Goal: Information Seeking & Learning: Learn about a topic

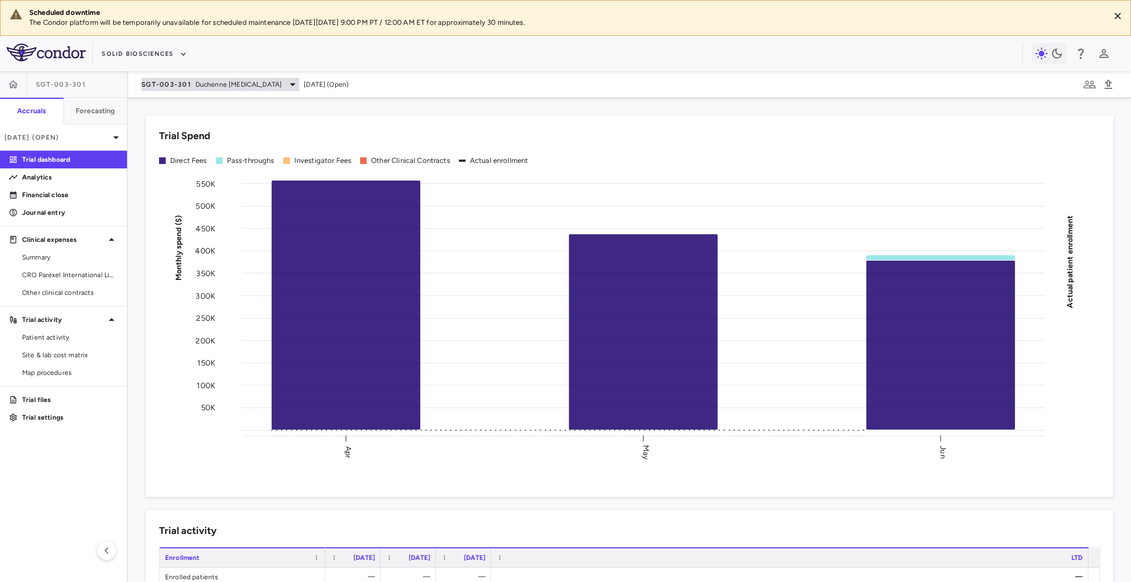
click at [224, 87] on span "Duchenne [MEDICAL_DATA]" at bounding box center [238, 84] width 86 height 10
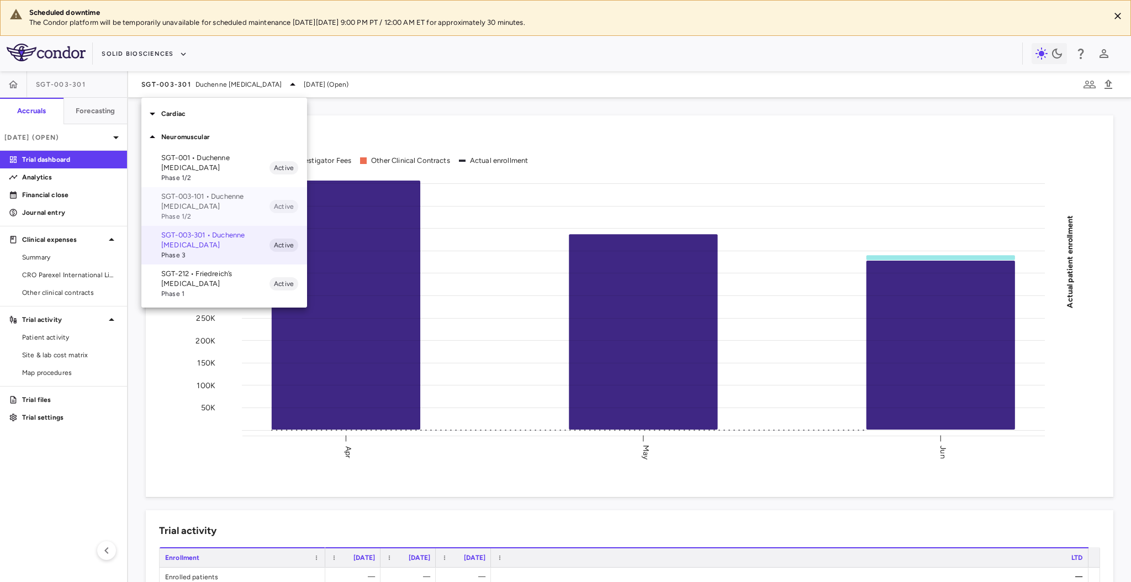
click at [232, 192] on p "SGT-003-101 • Duchenne [MEDICAL_DATA]" at bounding box center [215, 202] width 108 height 20
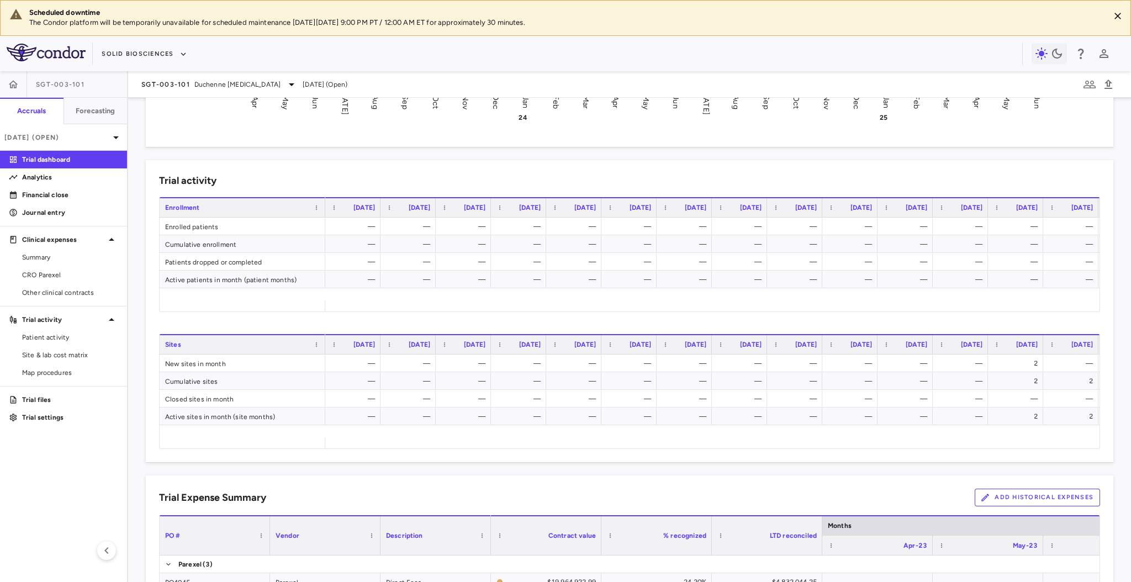
scroll to position [645, 0]
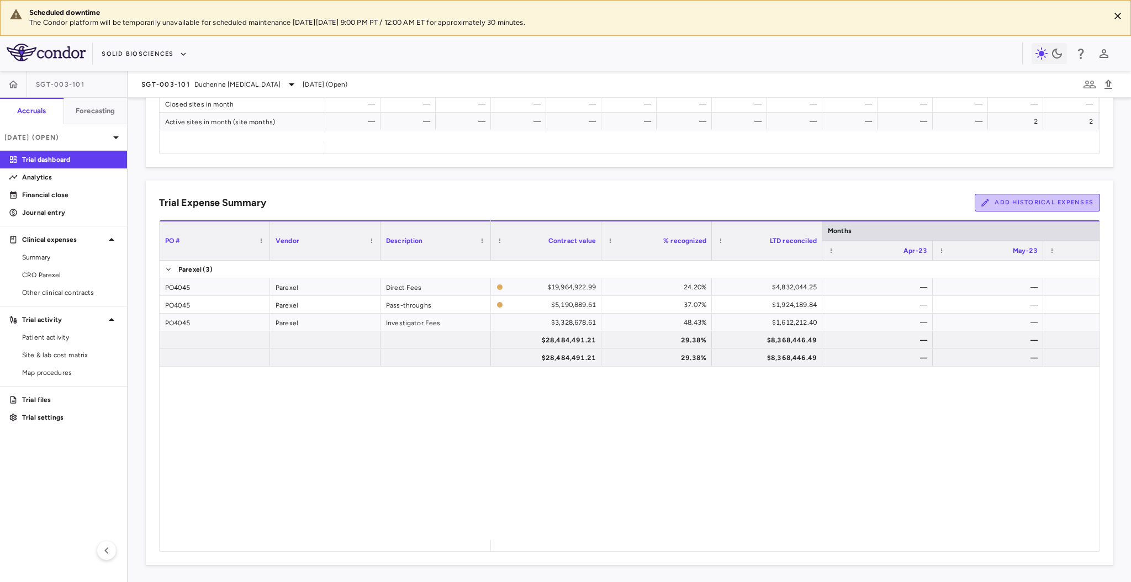
click at [1048, 194] on button "Add Historical Expenses" at bounding box center [1036, 203] width 125 height 18
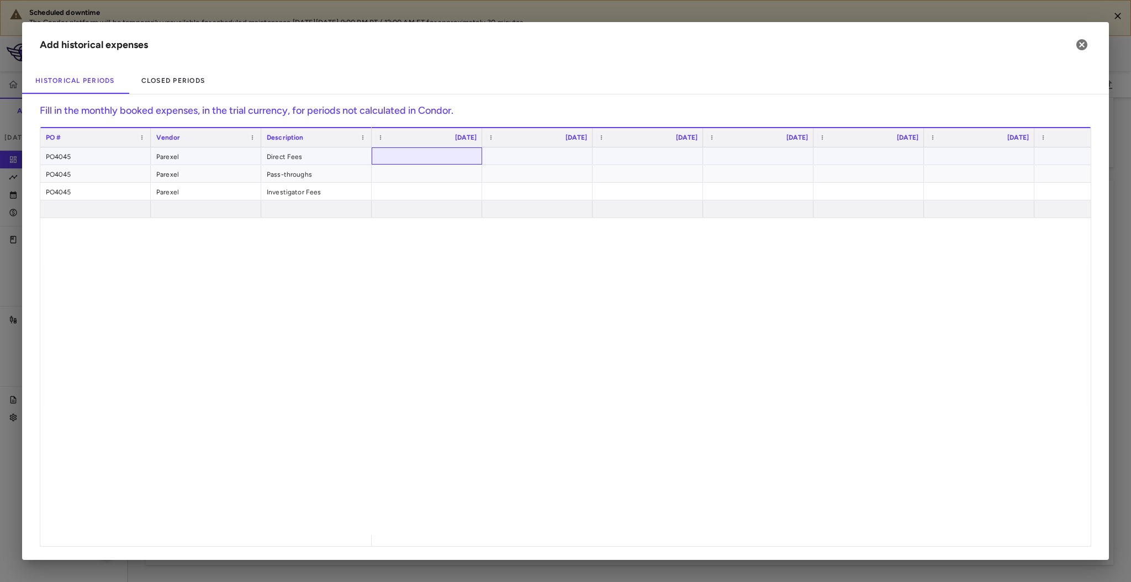
click at [422, 151] on div at bounding box center [426, 156] width 99 height 16
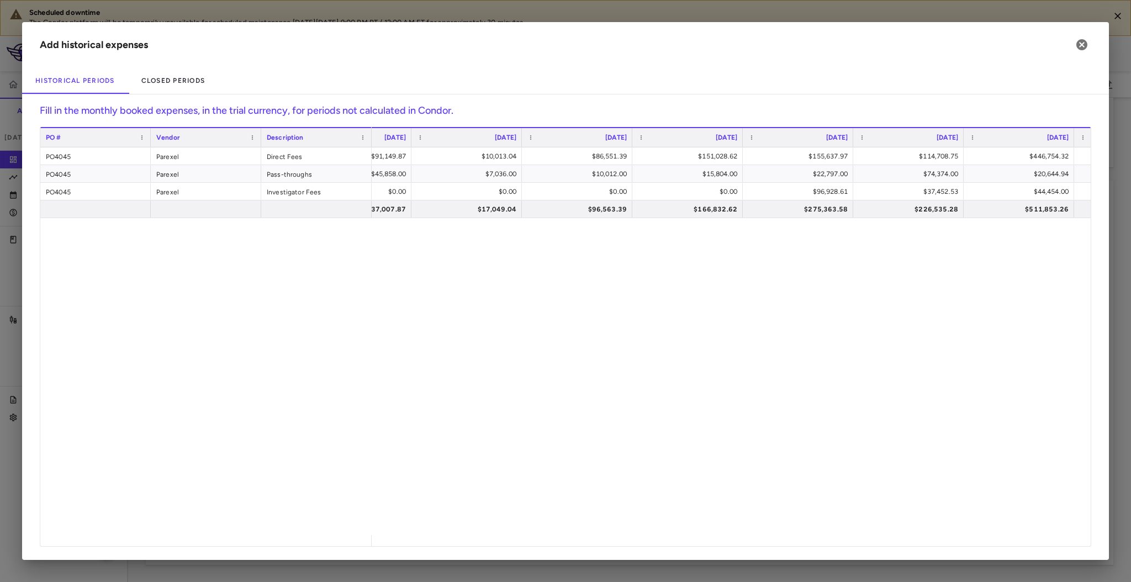
scroll to position [0, 1071]
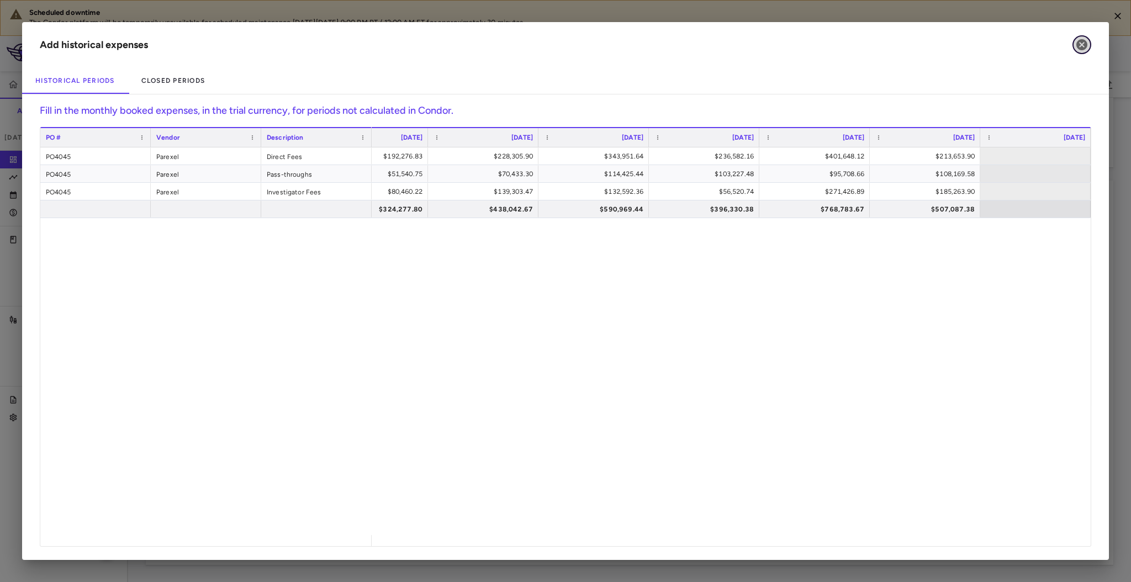
click at [1080, 50] on icon "button" at bounding box center [1081, 44] width 13 height 13
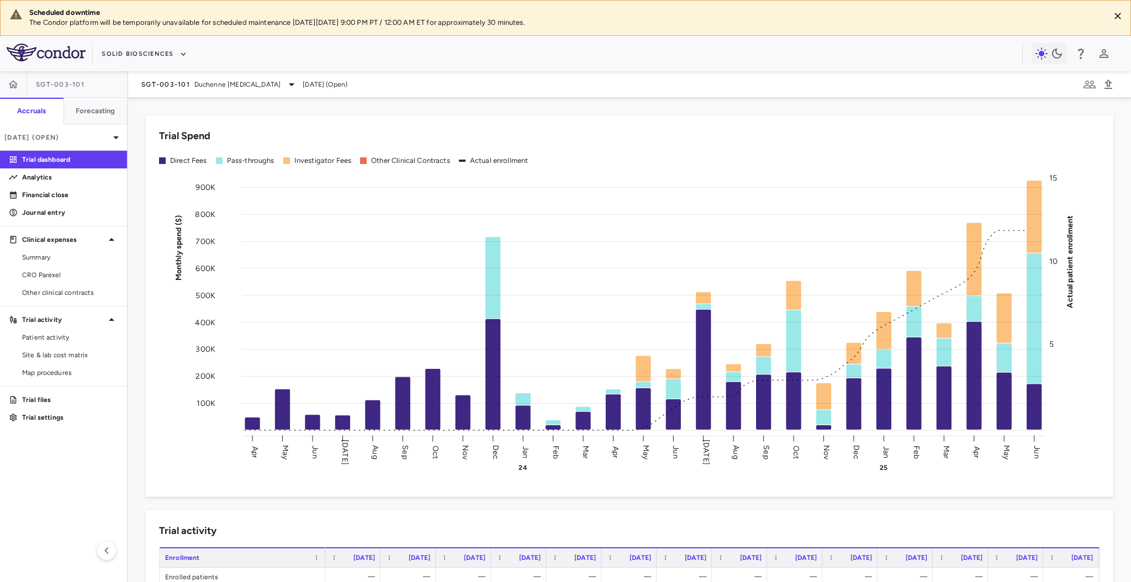
scroll to position [645, 0]
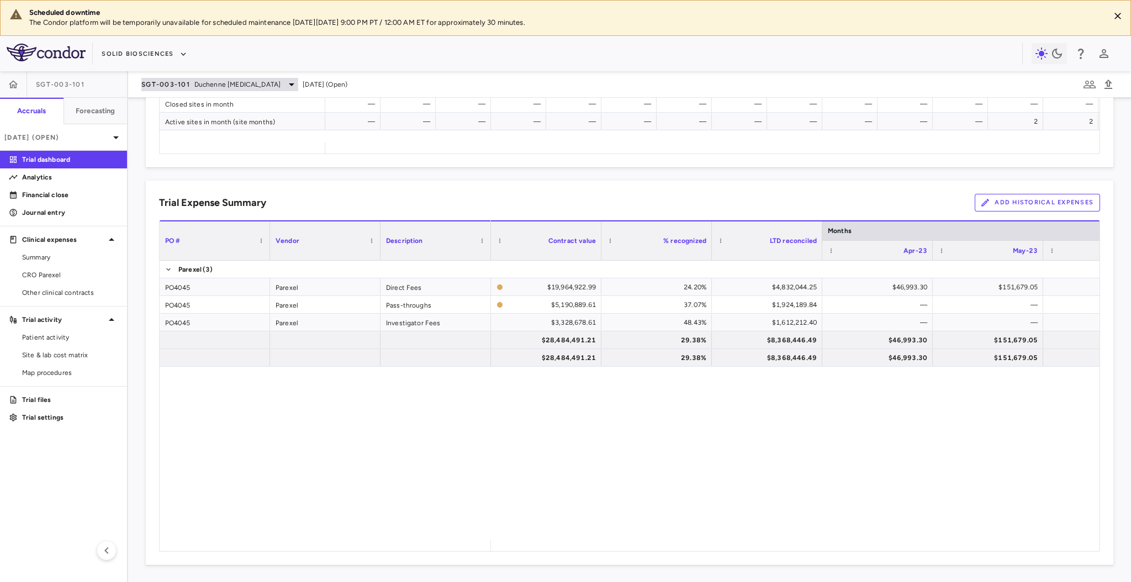
click at [197, 81] on span "Duchenne [MEDICAL_DATA]" at bounding box center [237, 84] width 86 height 10
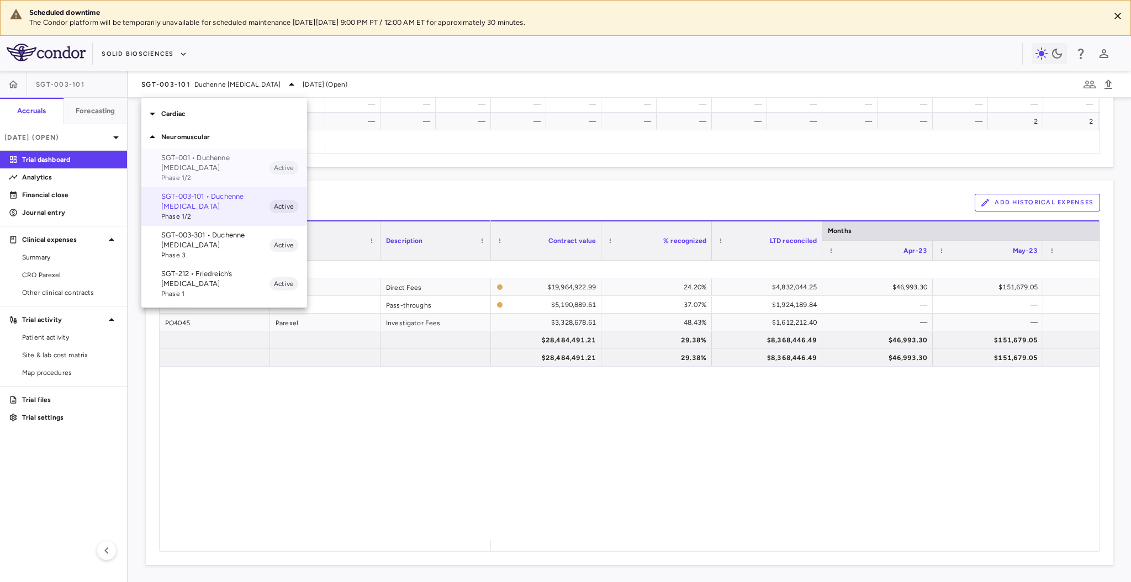
click at [197, 165] on p "SGT-001 • Duchenne [MEDICAL_DATA]" at bounding box center [215, 163] width 108 height 20
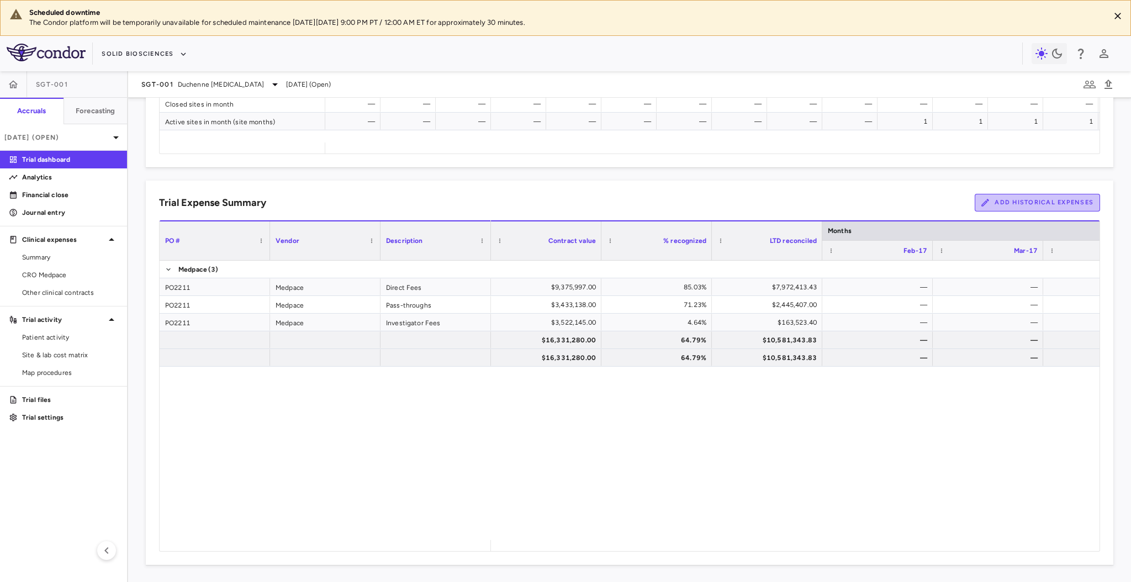
click at [988, 203] on button "Add Historical Expenses" at bounding box center [1036, 203] width 125 height 18
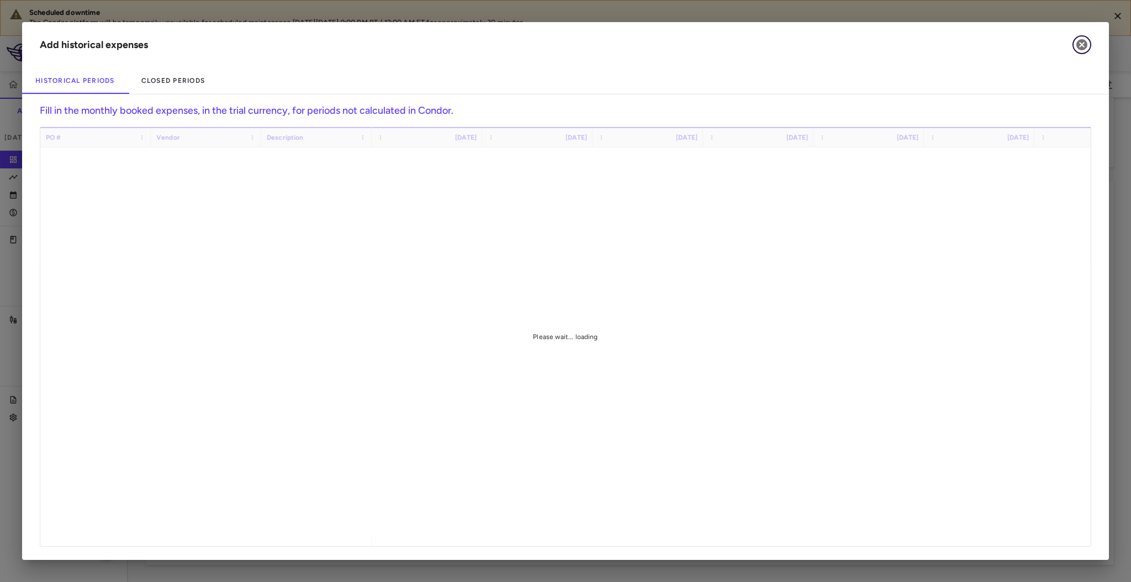
click at [1085, 45] on icon "button" at bounding box center [1081, 44] width 11 height 11
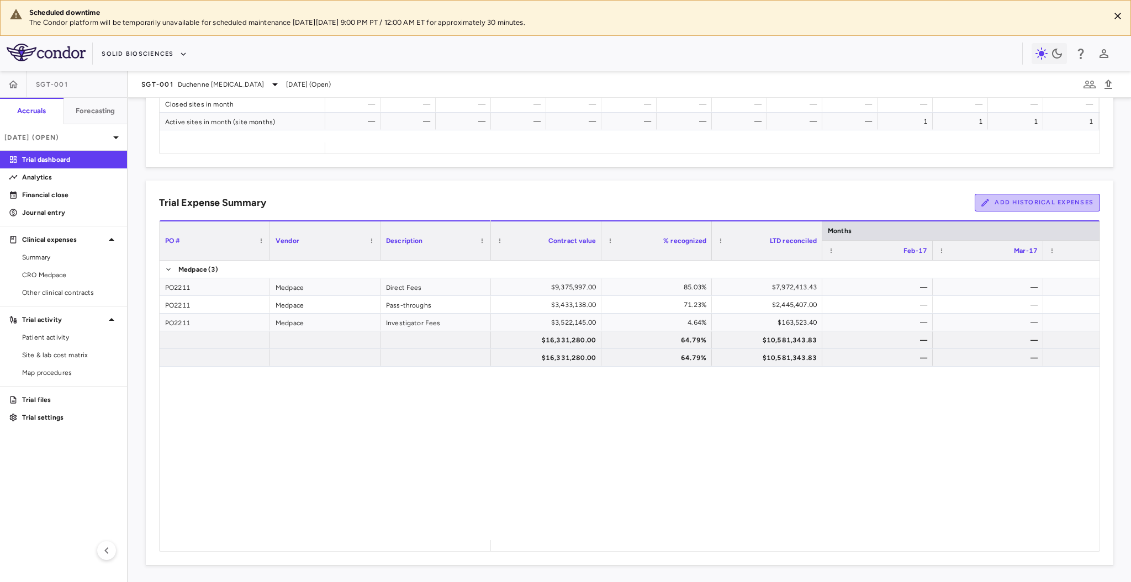
click at [1025, 203] on button "Add Historical Expenses" at bounding box center [1036, 203] width 125 height 18
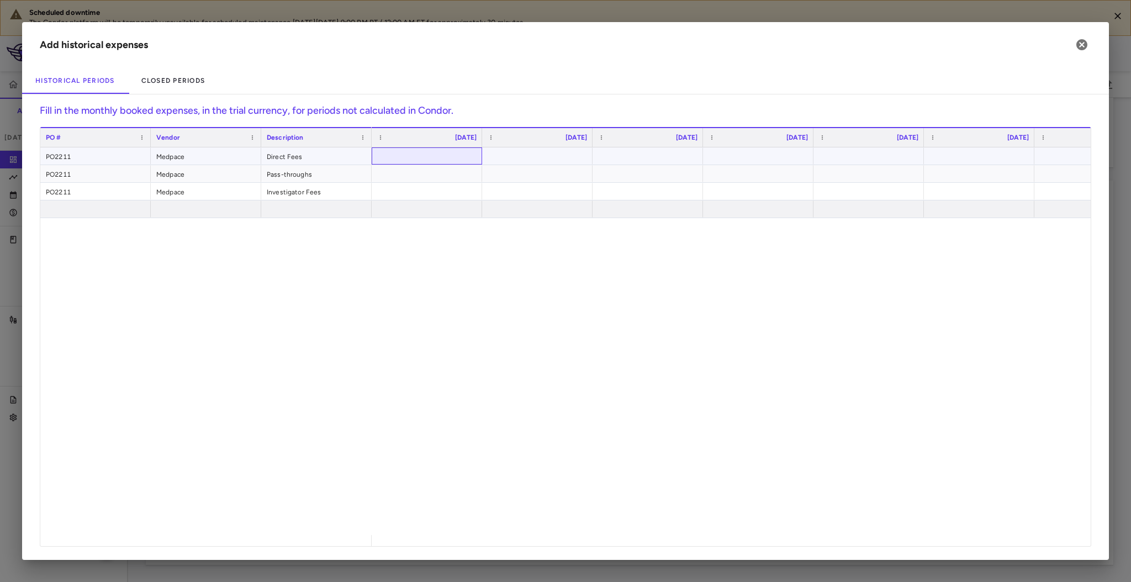
click at [407, 155] on div at bounding box center [426, 156] width 99 height 16
click at [910, 363] on div "$716,072.38 $88,549.69 $77,402.69 $99,473.67 $83,986.69 $90,648.69 $77,402.69 $…" at bounding box center [731, 341] width 719 height 388
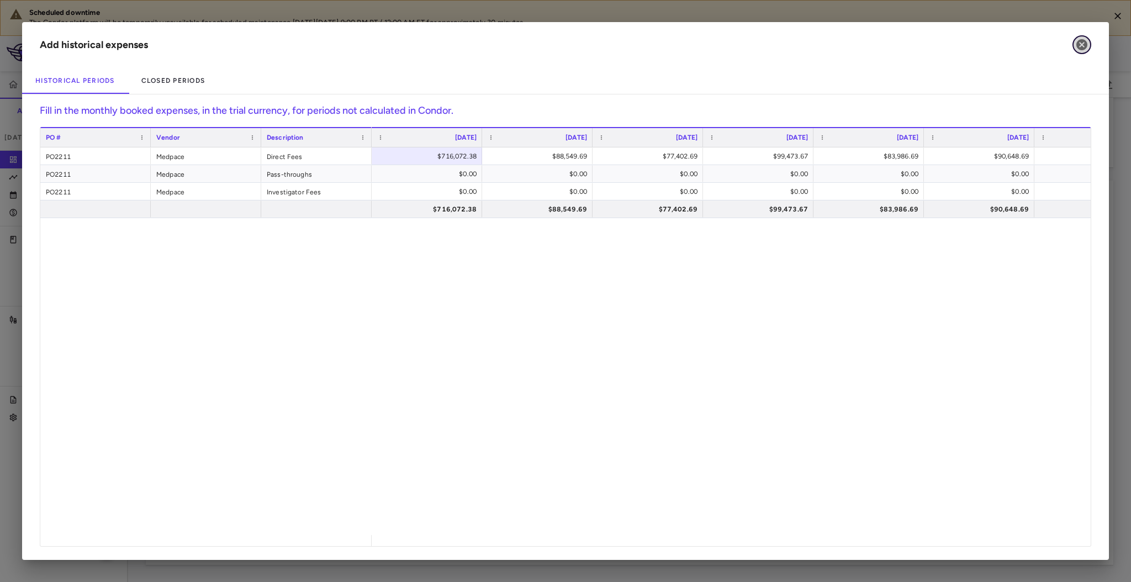
click at [1079, 41] on icon "button" at bounding box center [1081, 44] width 11 height 11
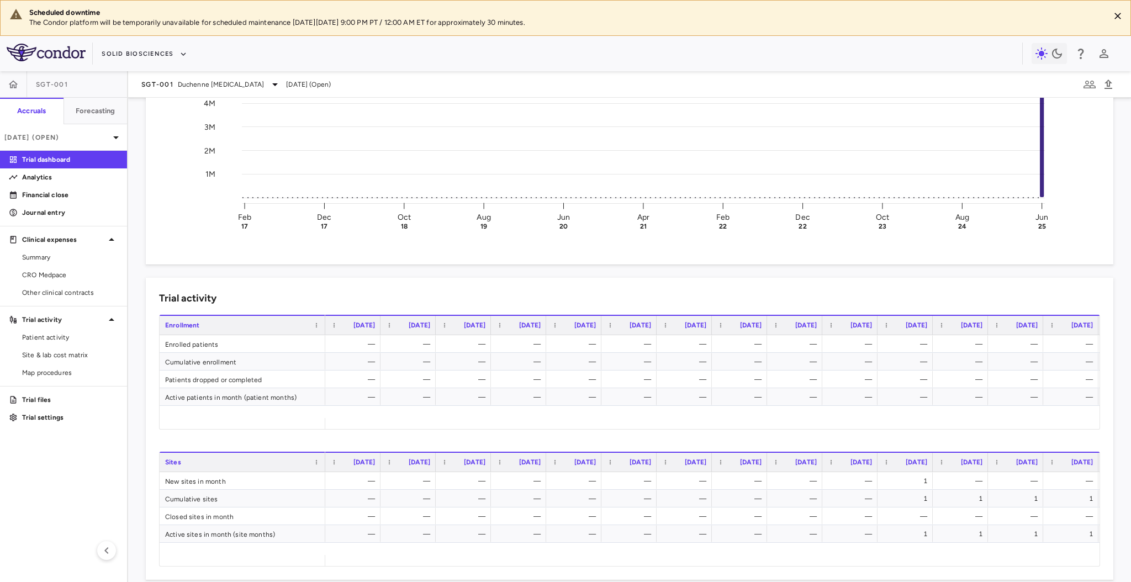
scroll to position [0, 0]
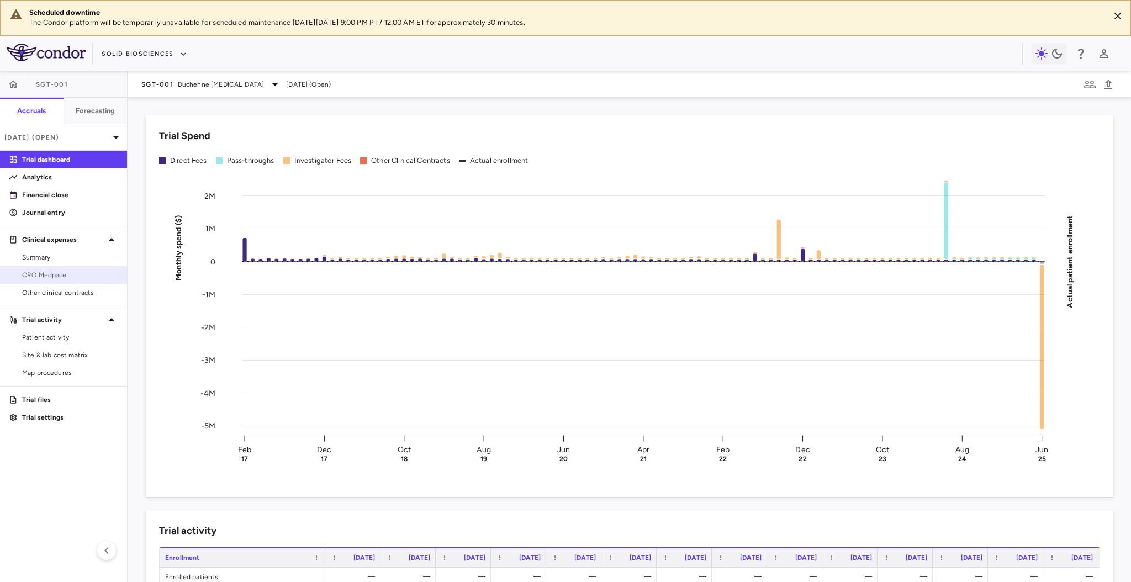
click at [55, 273] on span "CRO Medpace" at bounding box center [70, 275] width 96 height 10
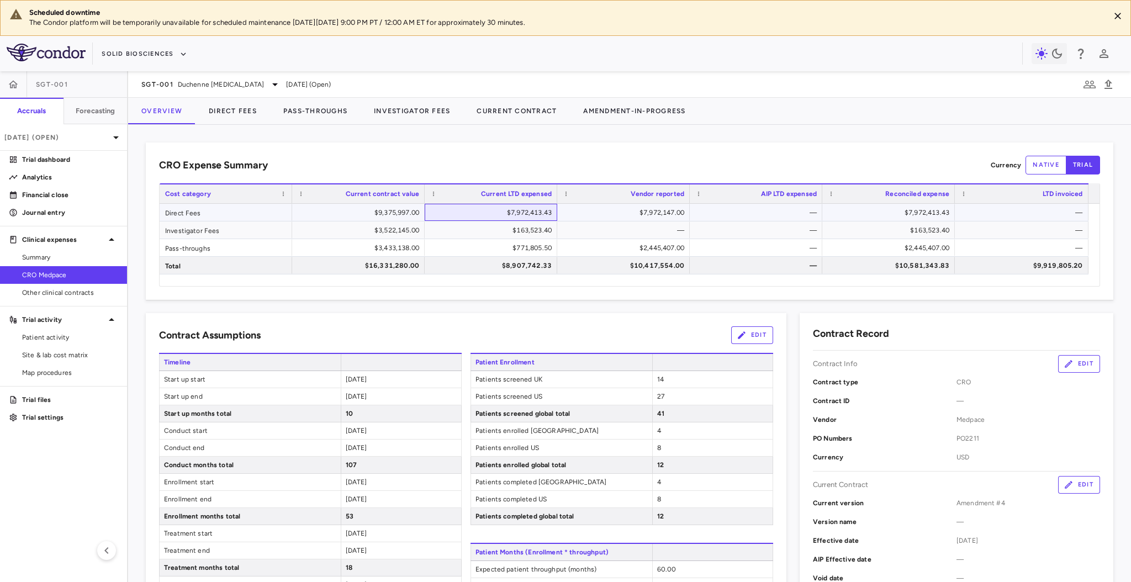
click at [489, 217] on div "$7,972,413.43" at bounding box center [492, 213] width 117 height 18
click at [34, 161] on p "Trial dashboard" at bounding box center [70, 160] width 96 height 10
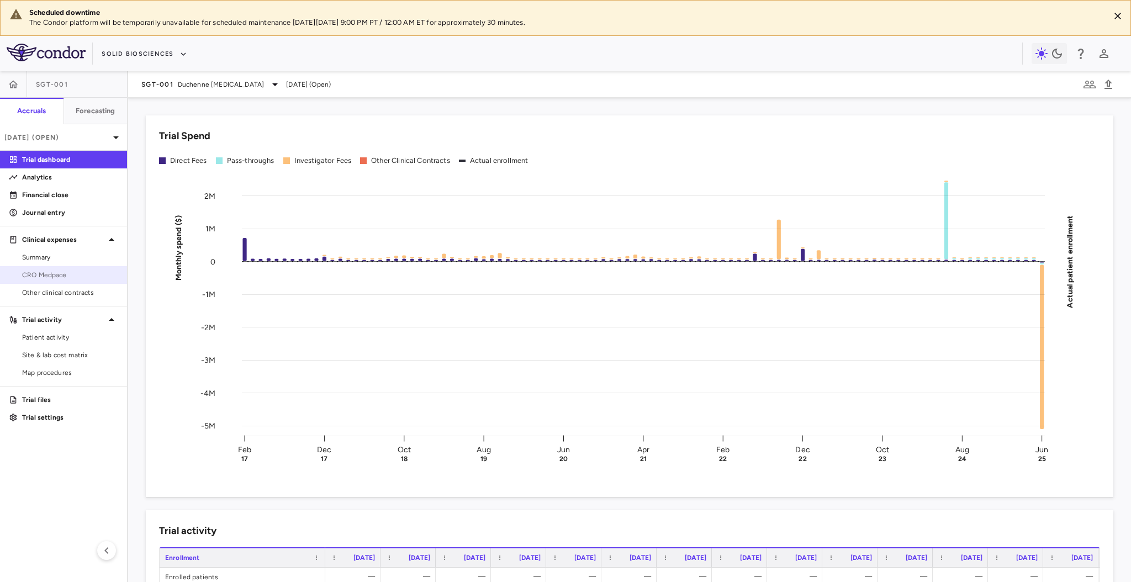
click at [77, 273] on span "CRO Medpace" at bounding box center [70, 275] width 96 height 10
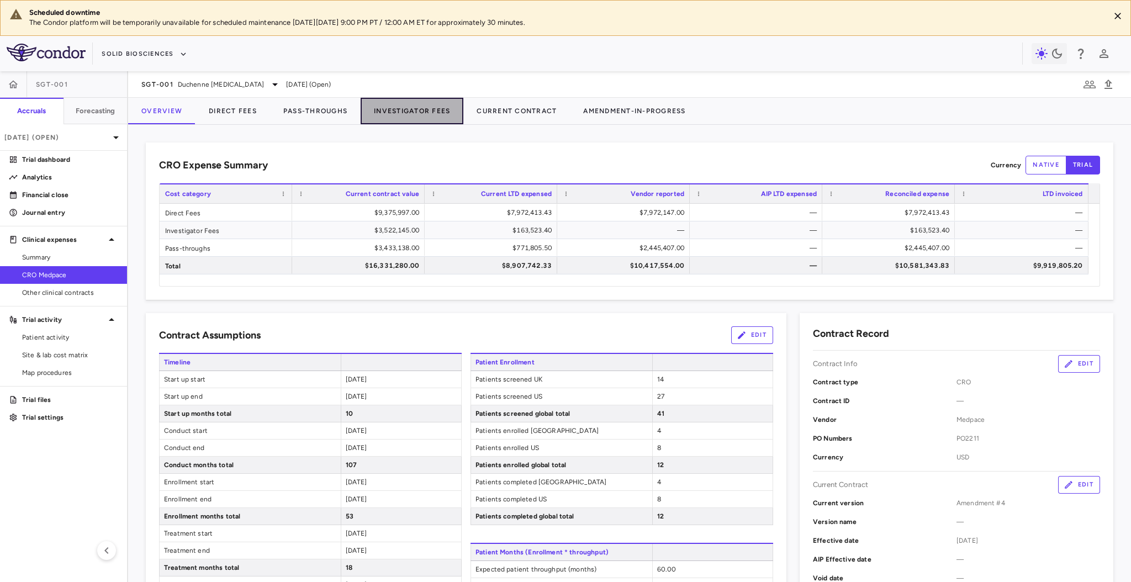
click at [394, 108] on button "Investigator Fees" at bounding box center [412, 111] width 103 height 26
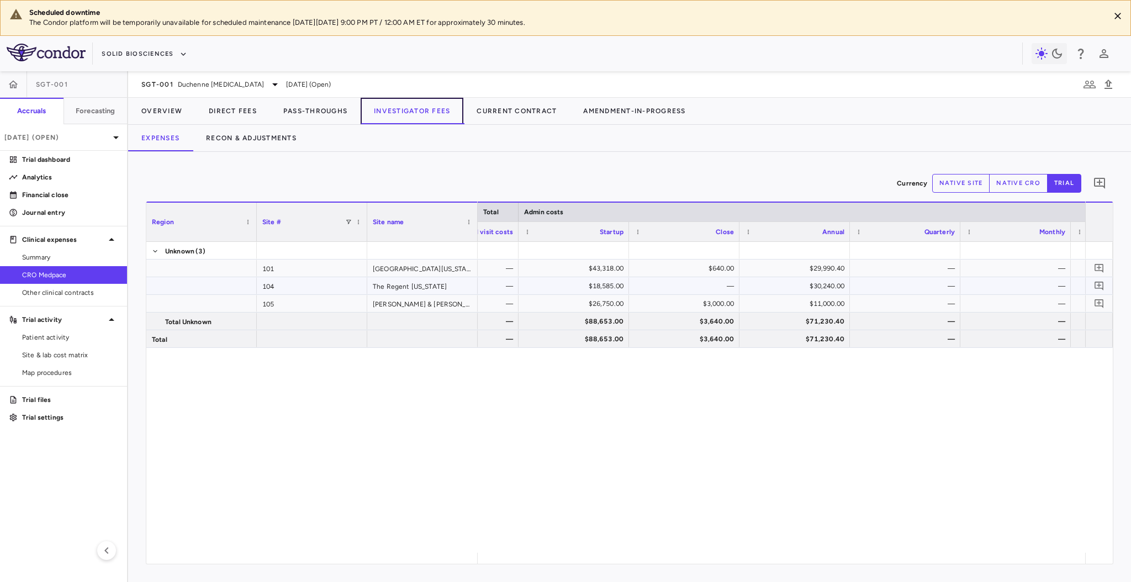
scroll to position [0, 1098]
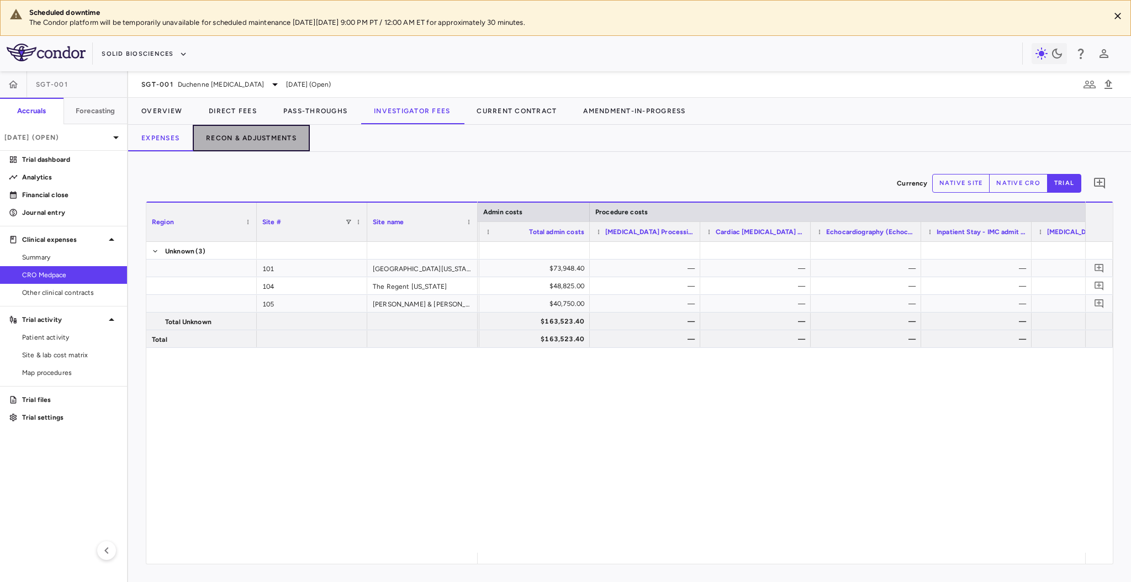
click at [280, 147] on button "Recon & Adjustments" at bounding box center [251, 138] width 117 height 26
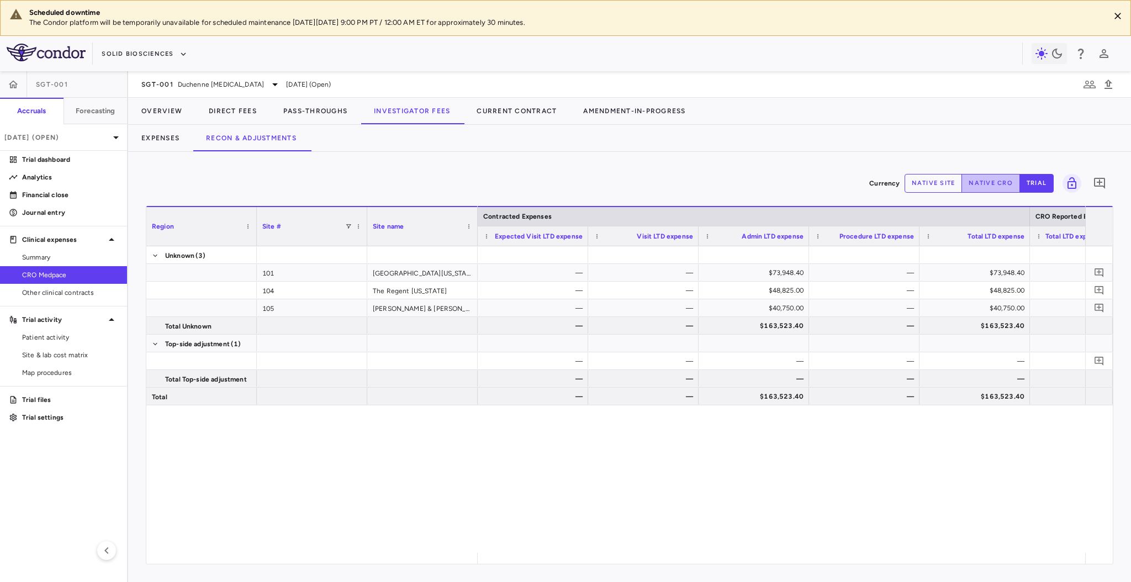
click at [977, 180] on button "native cro" at bounding box center [990, 183] width 59 height 19
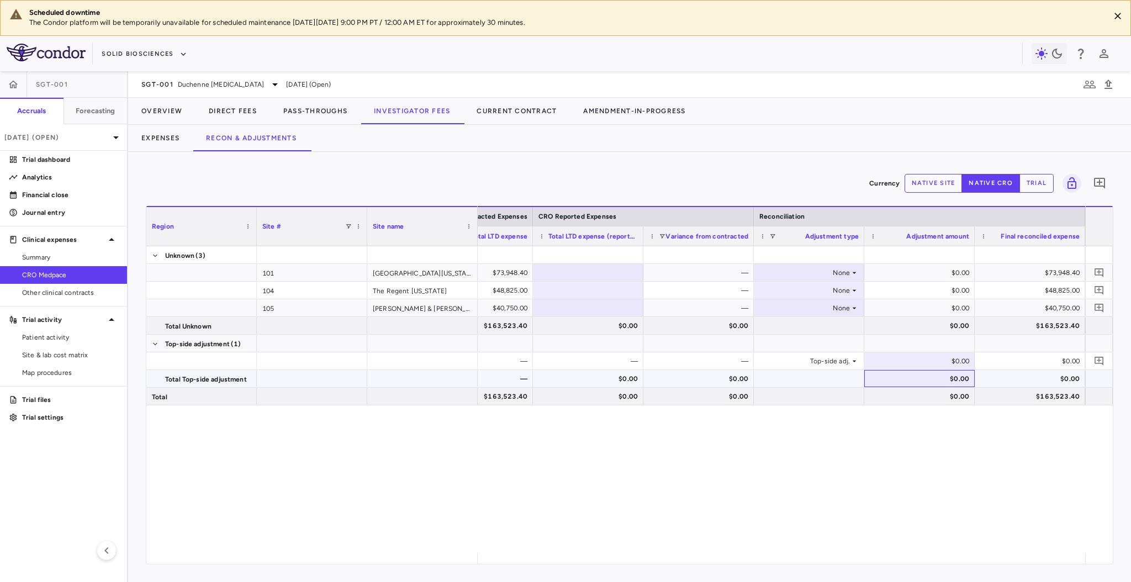
click at [943, 379] on div "$0.00" at bounding box center [921, 379] width 95 height 18
click at [930, 189] on button "native site" at bounding box center [933, 183] width 58 height 19
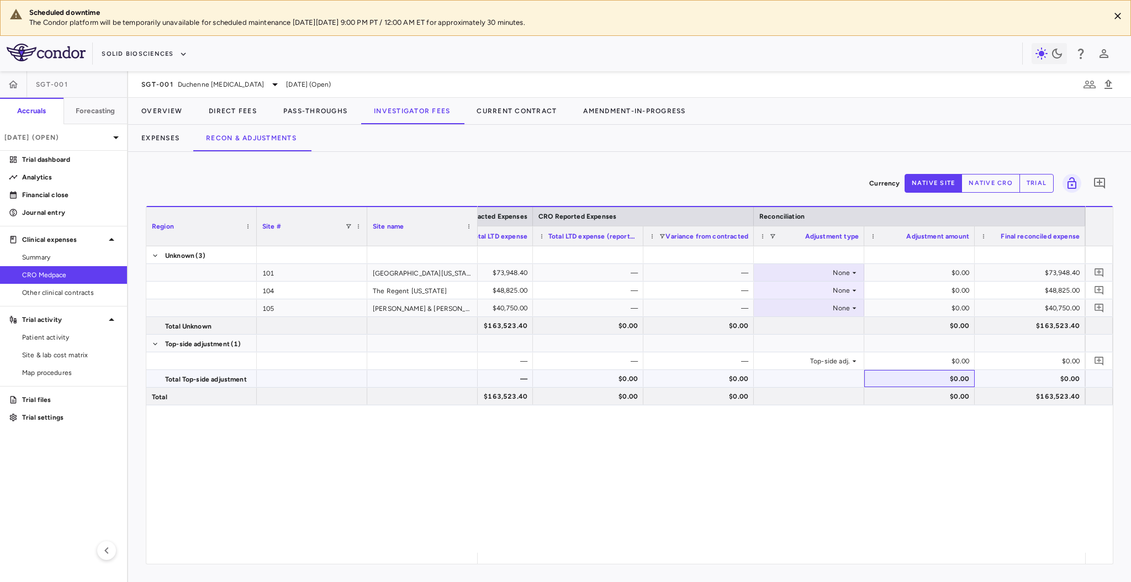
click at [923, 378] on div "$0.00" at bounding box center [921, 379] width 95 height 18
click at [940, 375] on div "$0.00" at bounding box center [921, 379] width 95 height 18
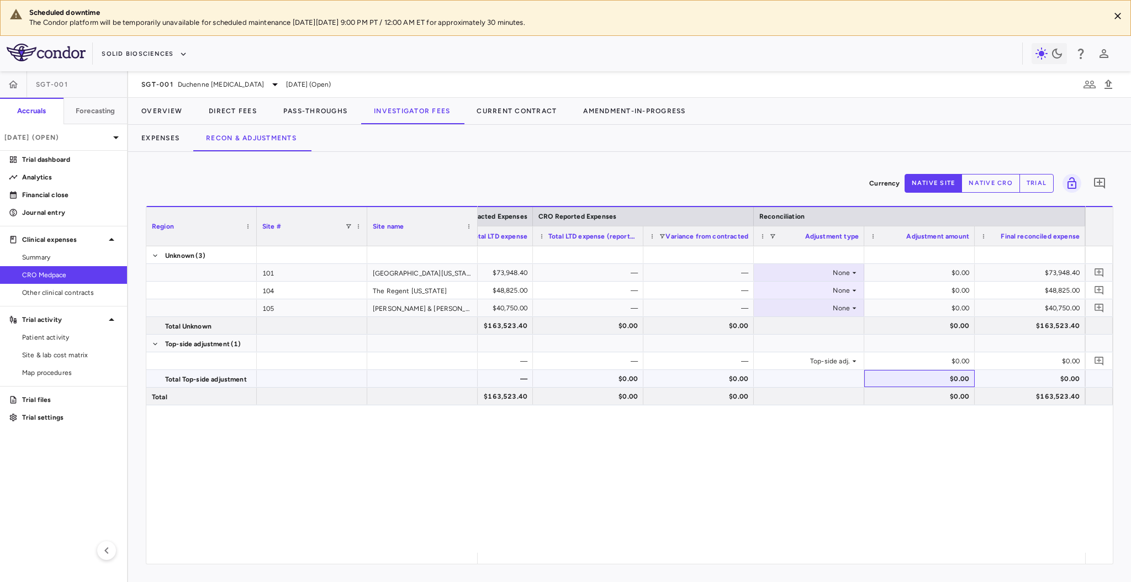
click at [940, 375] on div "$0.00" at bounding box center [921, 379] width 95 height 18
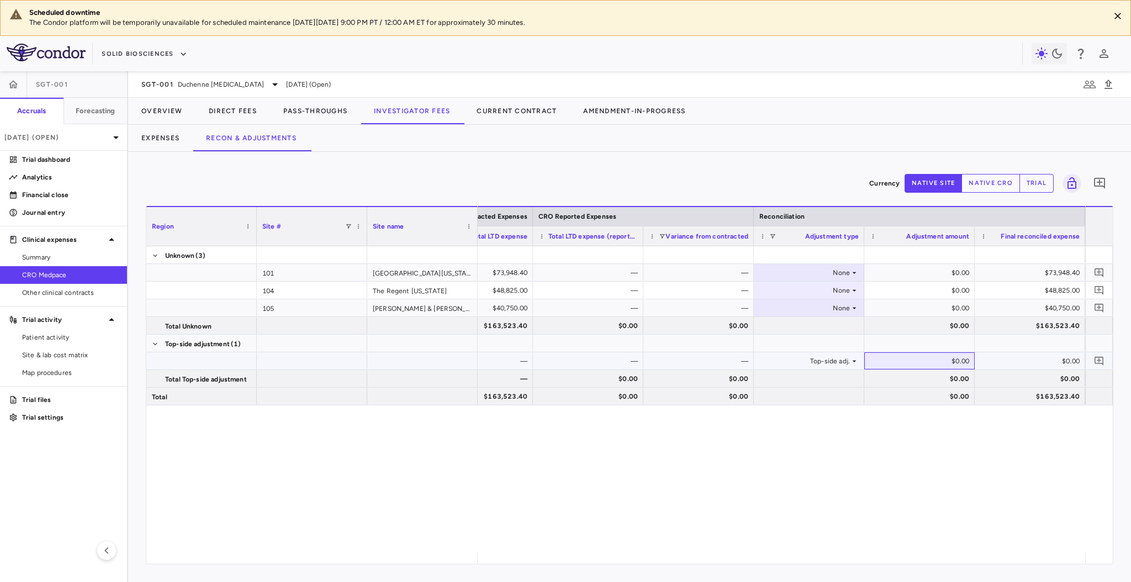
click at [934, 359] on div "$0.00" at bounding box center [921, 361] width 95 height 18
click at [984, 179] on button "native cro" at bounding box center [990, 183] width 59 height 19
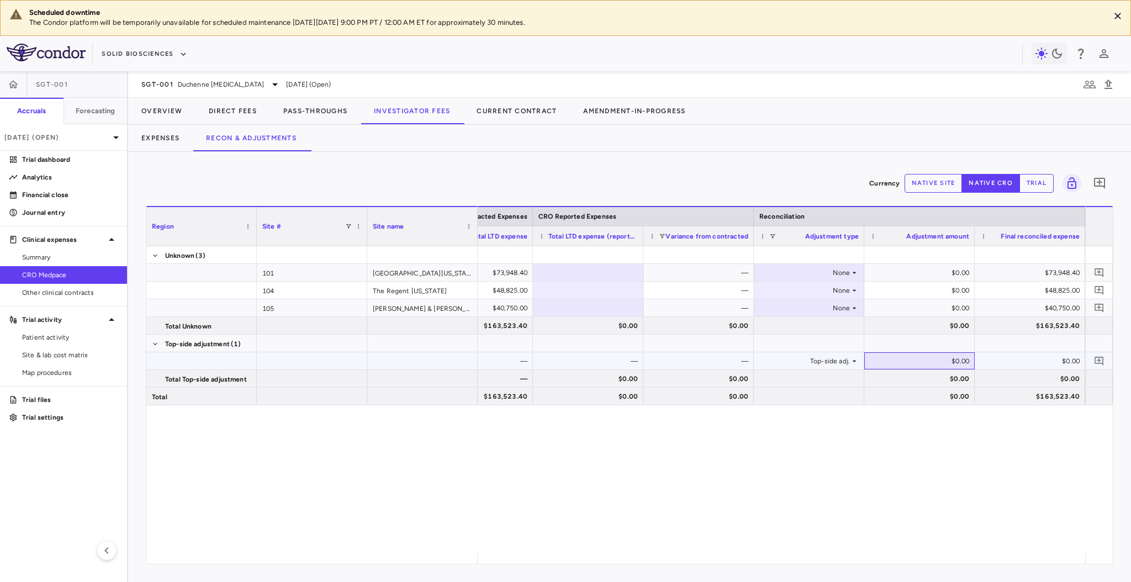
click at [946, 361] on div "$0.00" at bounding box center [921, 361] width 95 height 18
type input "**********"
click at [160, 114] on button "Overview" at bounding box center [161, 111] width 67 height 26
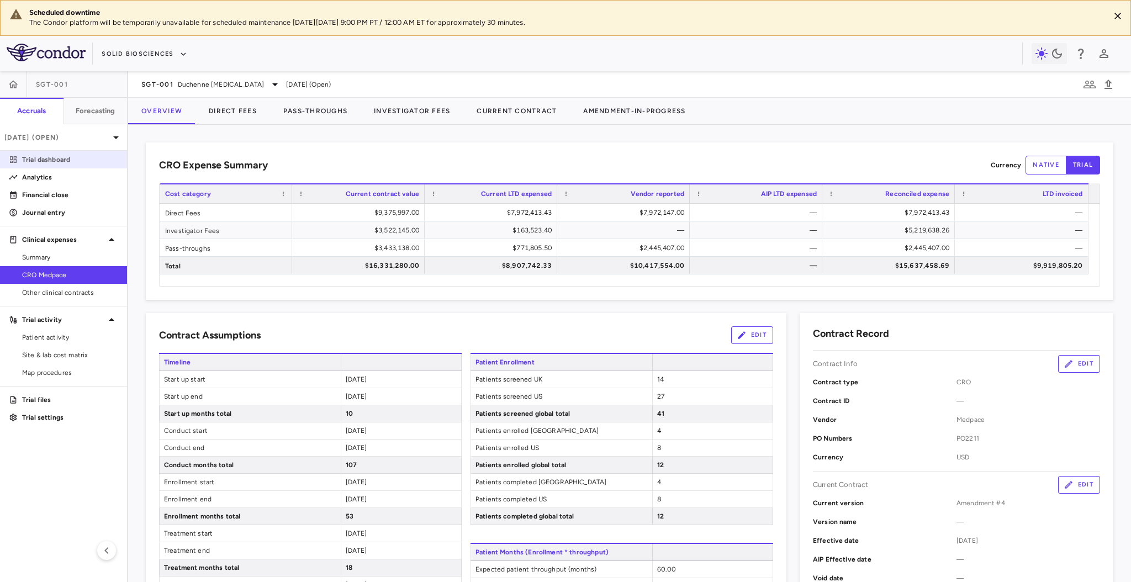
click at [63, 153] on link "Trial dashboard" at bounding box center [63, 159] width 127 height 17
